Goal: Information Seeking & Learning: Understand process/instructions

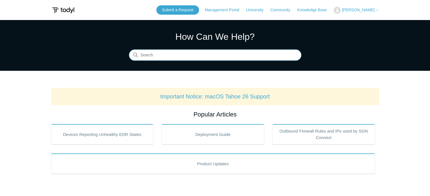
click at [199, 60] on input "Search" at bounding box center [215, 55] width 172 height 11
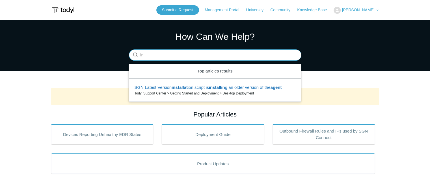
type input "i"
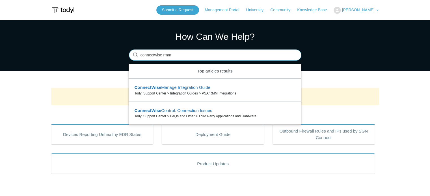
type input "connectwise rmm"
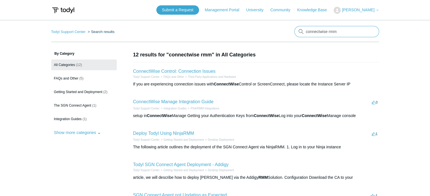
click at [334, 36] on input "connectwise rmm" at bounding box center [336, 31] width 85 height 11
type input "connectwise asio"
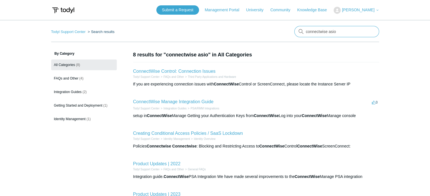
click at [318, 35] on input "connectwise asio" at bounding box center [336, 31] width 85 height 11
type input "rmm"
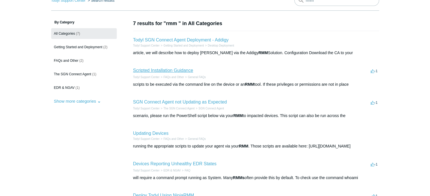
scroll to position [31, 0]
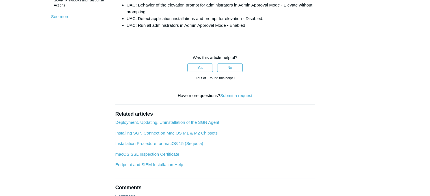
scroll to position [210, 0]
click at [178, 124] on link "Deployment, Updating, Uninstallation of the SGN Agent" at bounding box center [167, 121] width 104 height 5
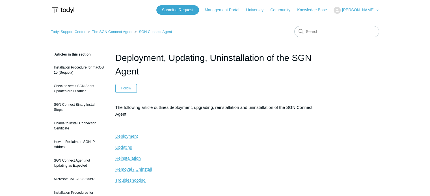
drag, startPoint x: 136, startPoint y: 134, endPoint x: 118, endPoint y: 134, distance: 18.1
click at [118, 134] on span "Deployment" at bounding box center [126, 136] width 23 height 5
